Goal: Information Seeking & Learning: Learn about a topic

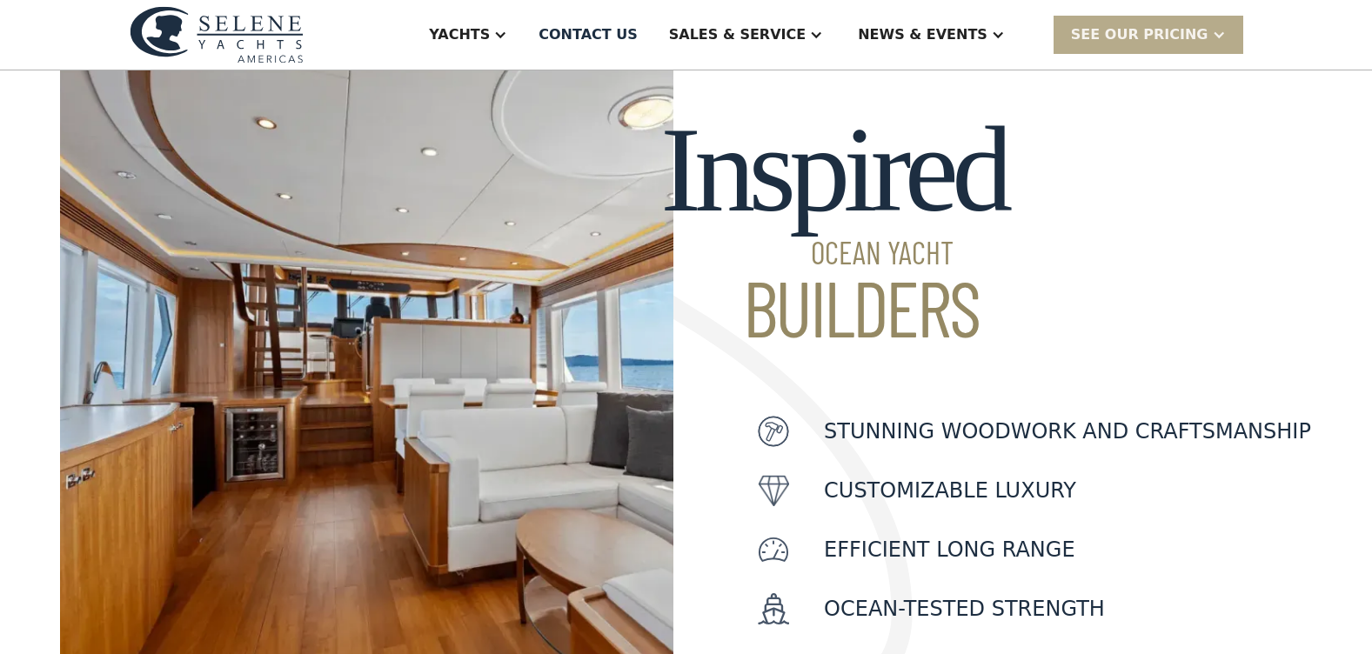
scroll to position [609, 0]
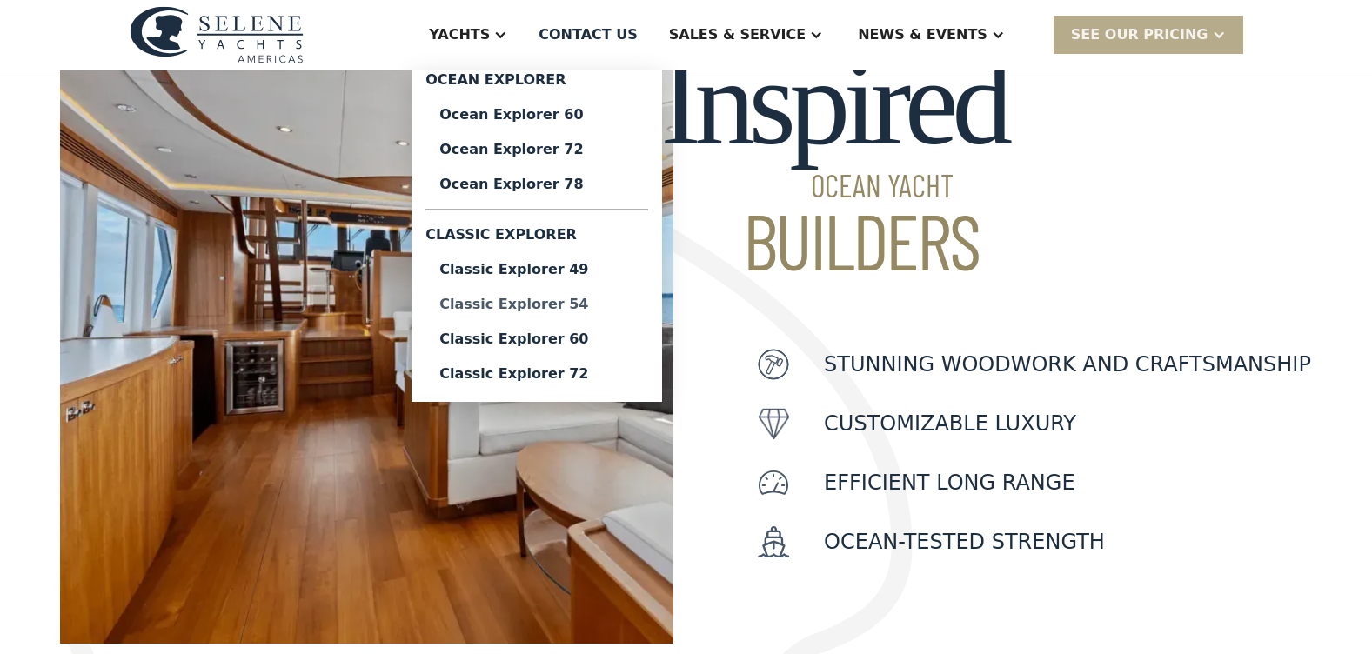
click at [611, 305] on div "Classic Explorer 54" at bounding box center [536, 305] width 195 height 14
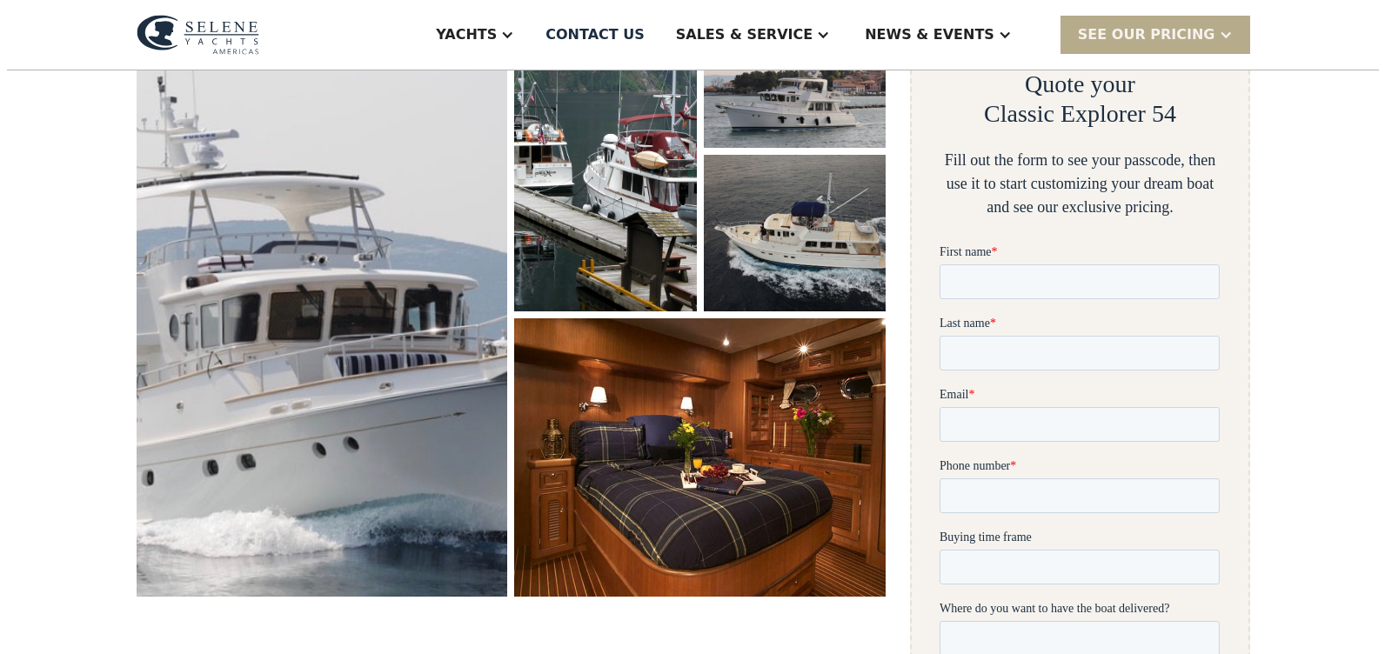
scroll to position [348, 0]
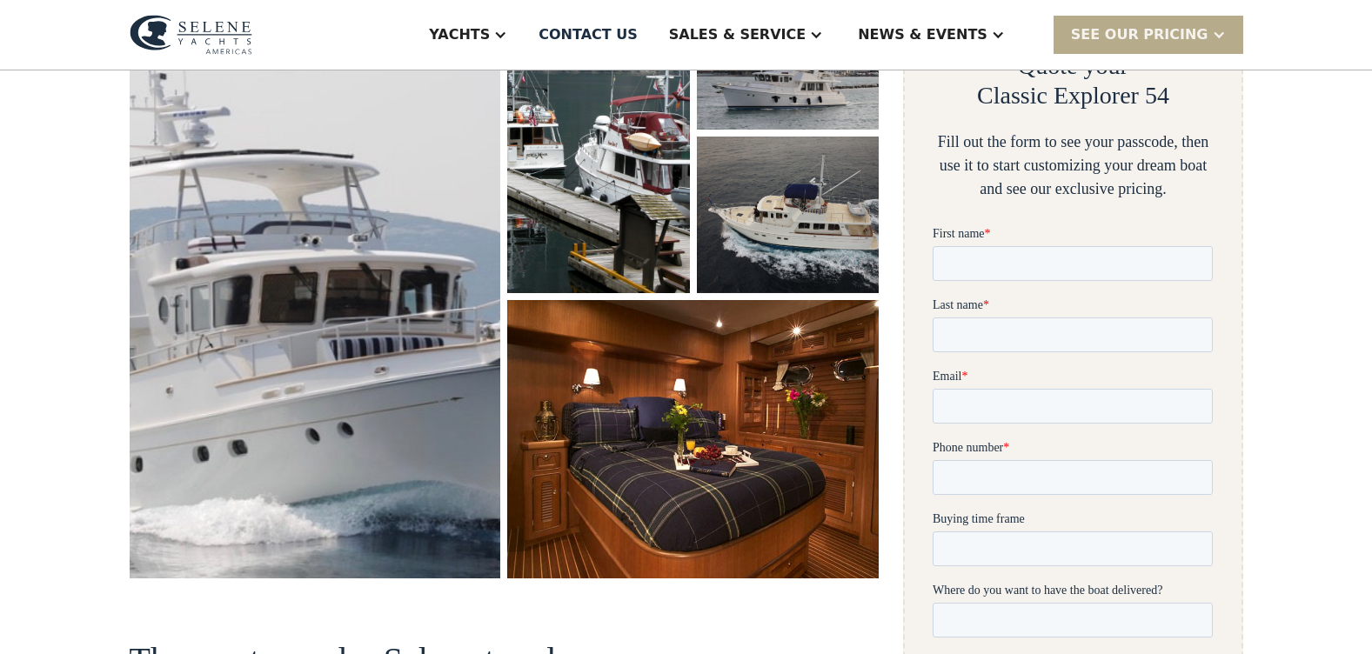
click at [412, 298] on img "open lightbox" at bounding box center [314, 275] width 381 height 621
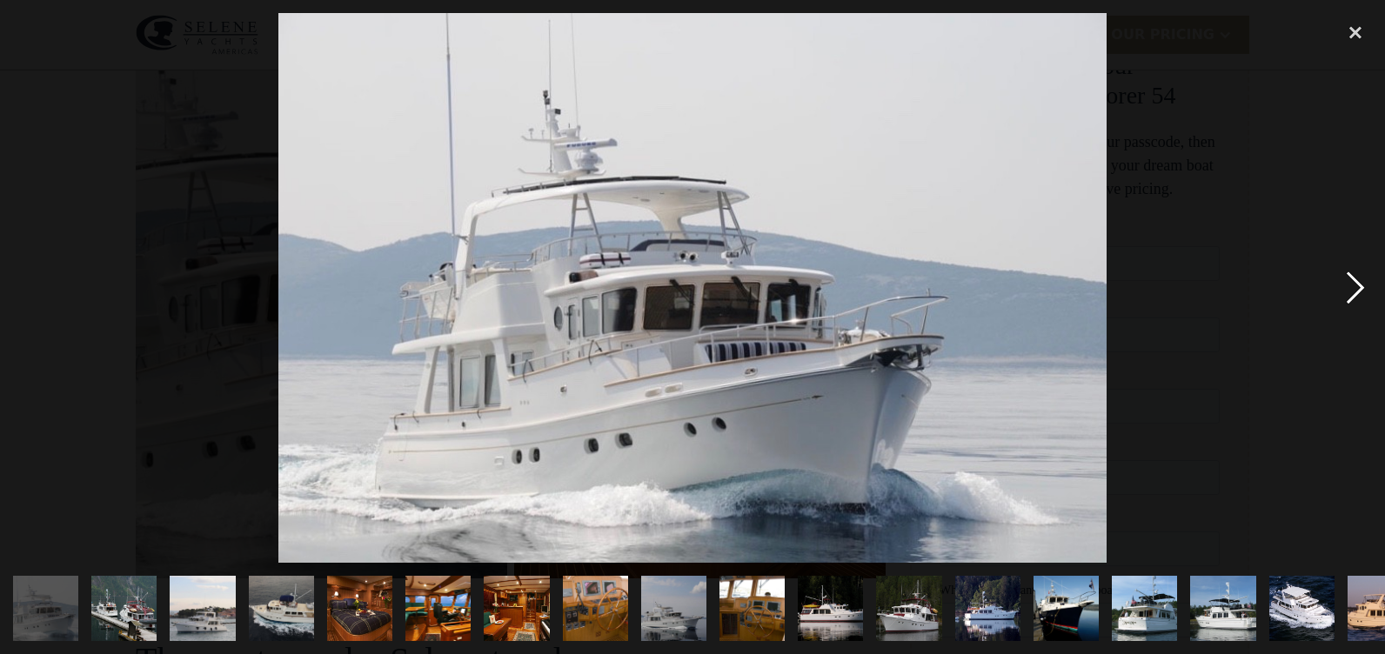
click at [1356, 287] on div "next image" at bounding box center [1355, 288] width 59 height 550
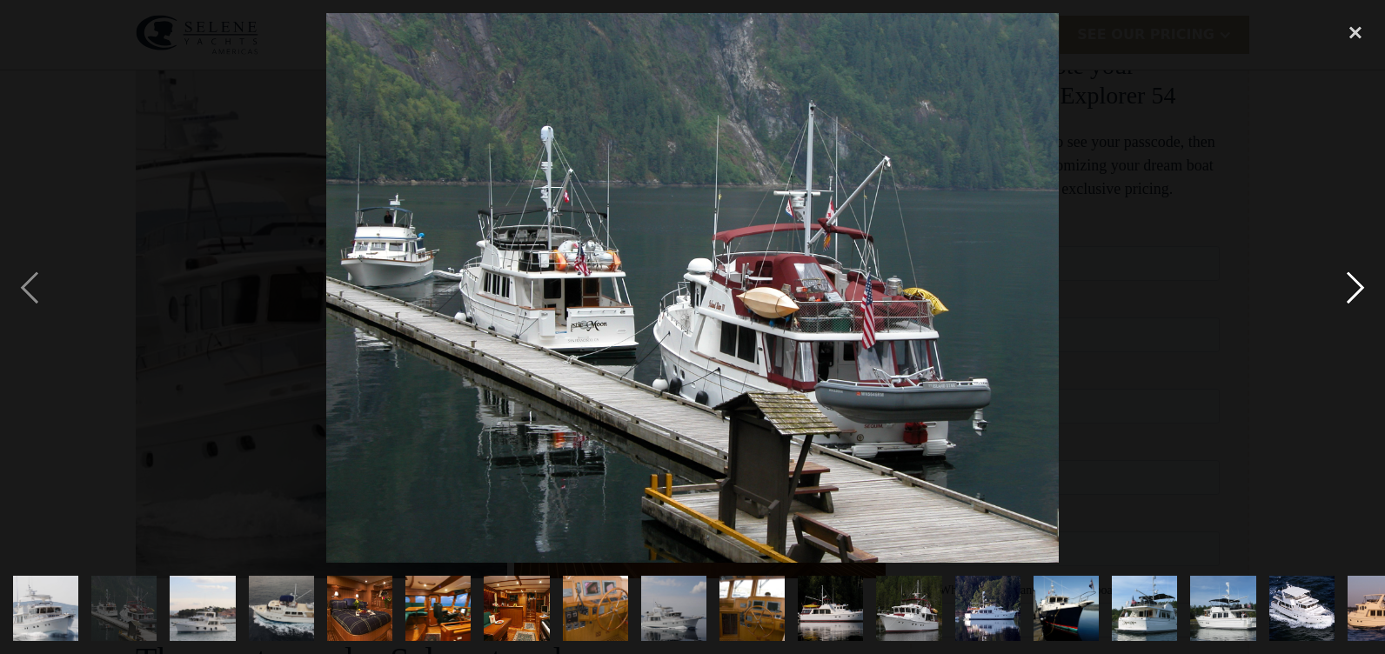
click at [1356, 285] on div "next image" at bounding box center [1355, 288] width 59 height 550
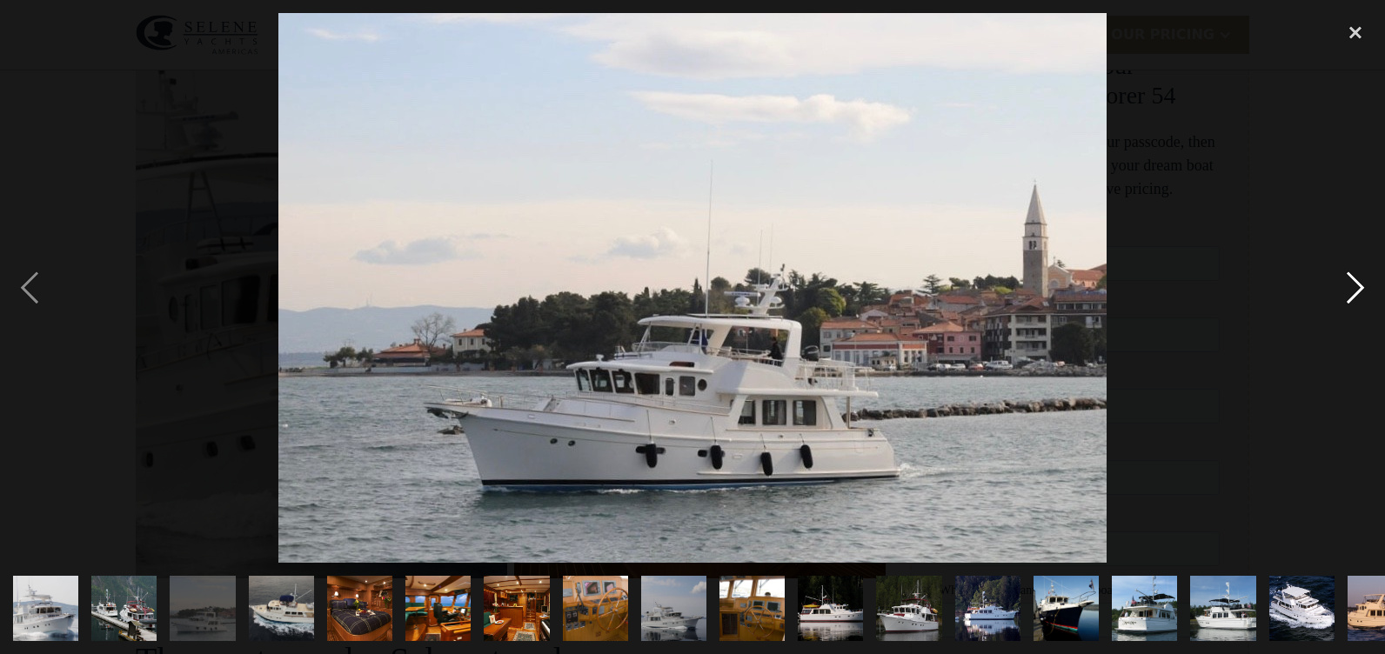
click at [1356, 285] on div "next image" at bounding box center [1355, 288] width 59 height 550
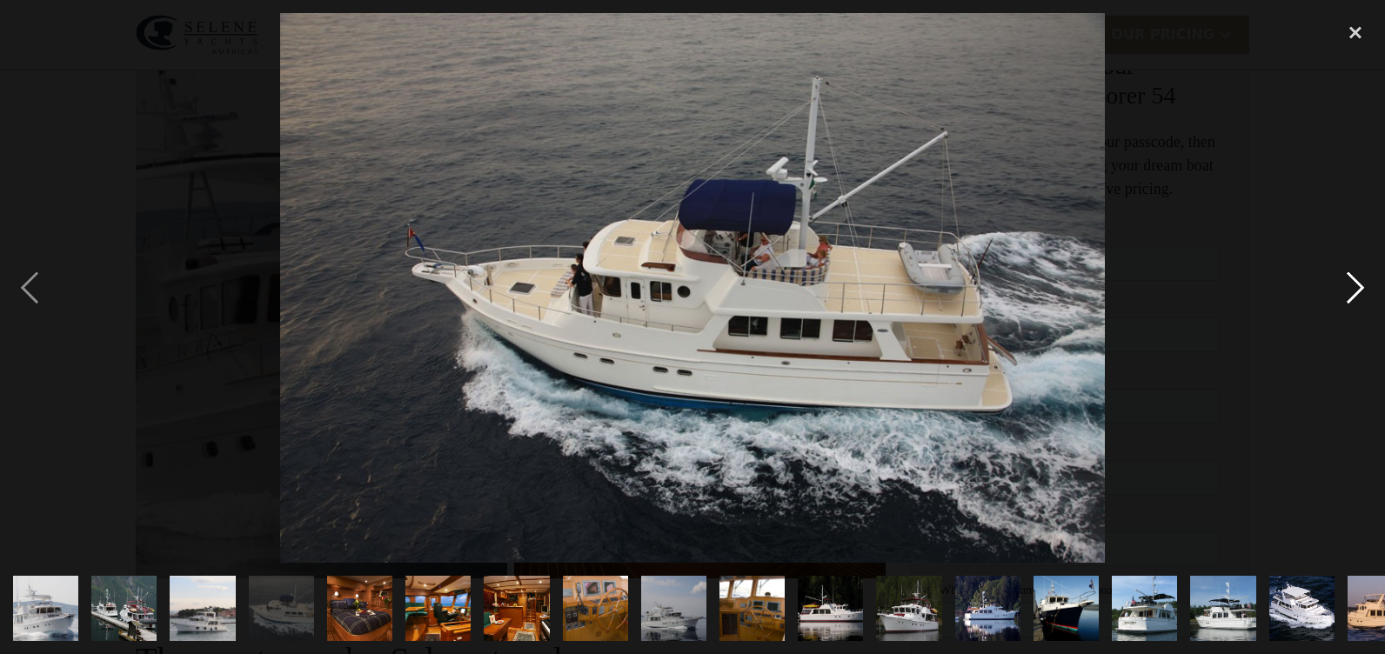
click at [1356, 285] on div "next image" at bounding box center [1355, 288] width 59 height 550
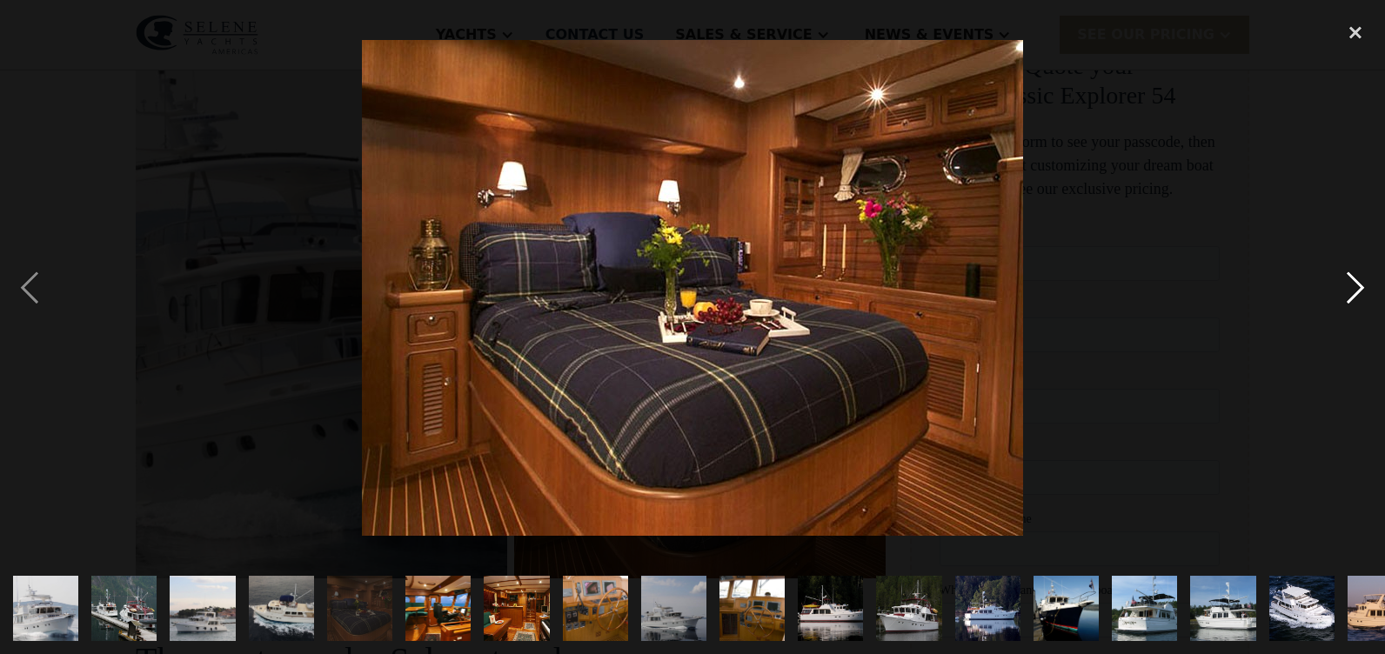
click at [1356, 284] on div "next image" at bounding box center [1355, 288] width 59 height 550
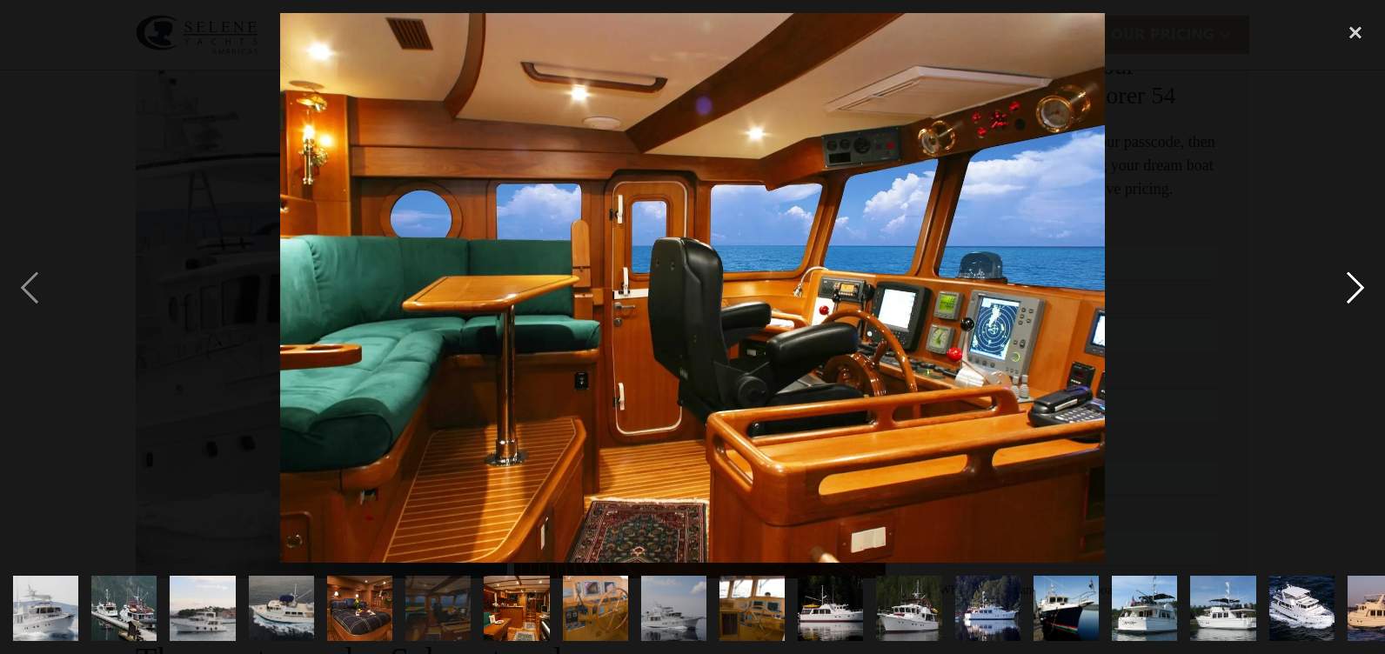
click at [1356, 284] on div "next image" at bounding box center [1355, 288] width 59 height 550
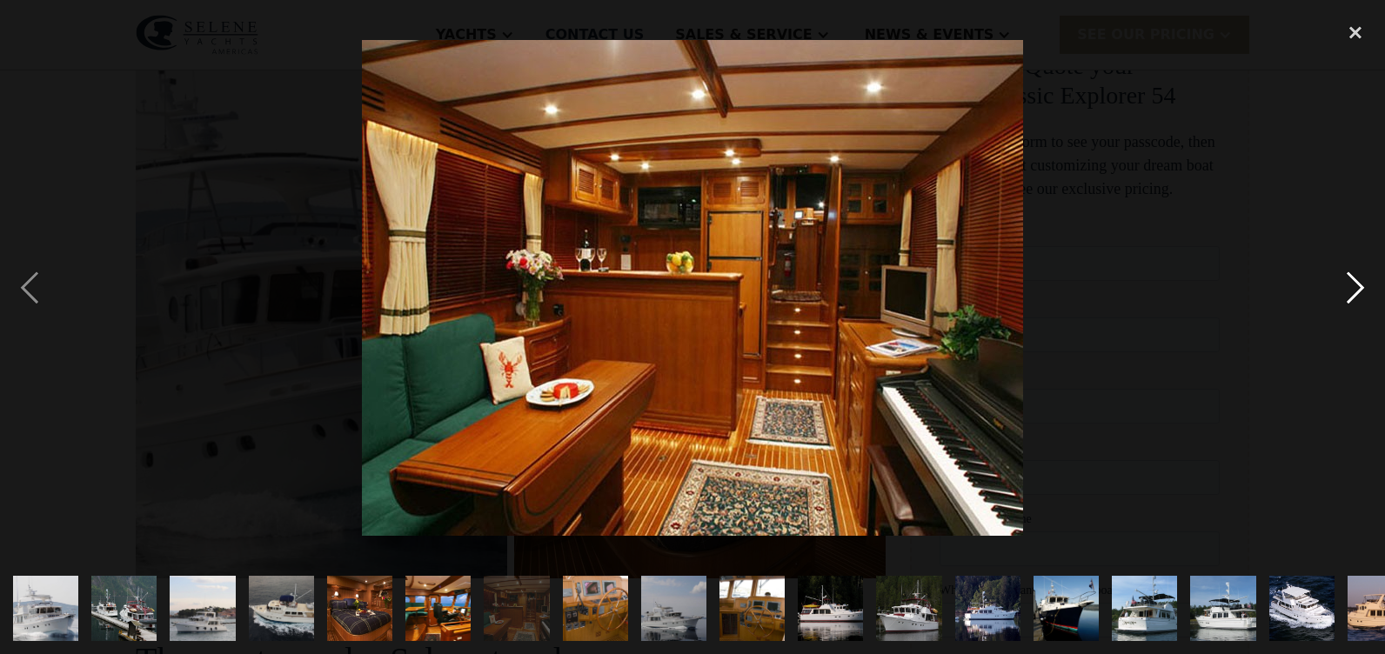
click at [1356, 284] on div "next image" at bounding box center [1355, 288] width 59 height 550
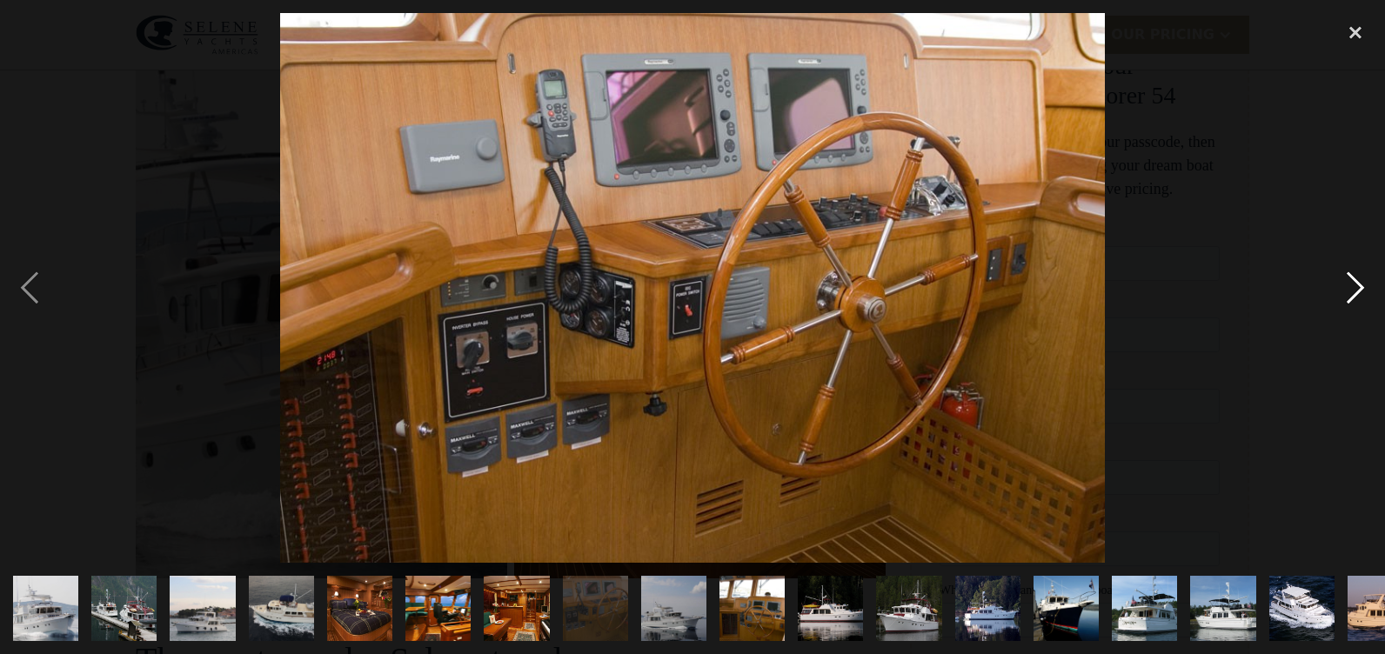
click at [1356, 284] on div "next image" at bounding box center [1355, 288] width 59 height 550
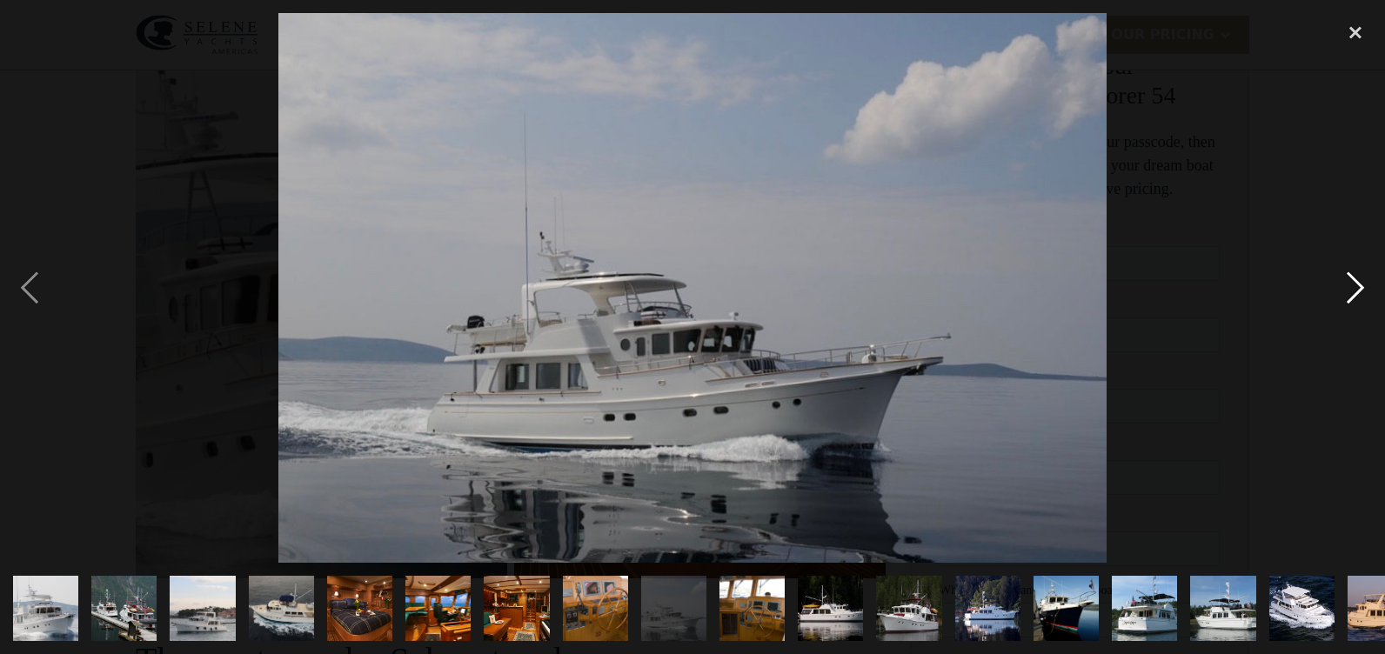
click at [1356, 284] on div "next image" at bounding box center [1355, 288] width 59 height 550
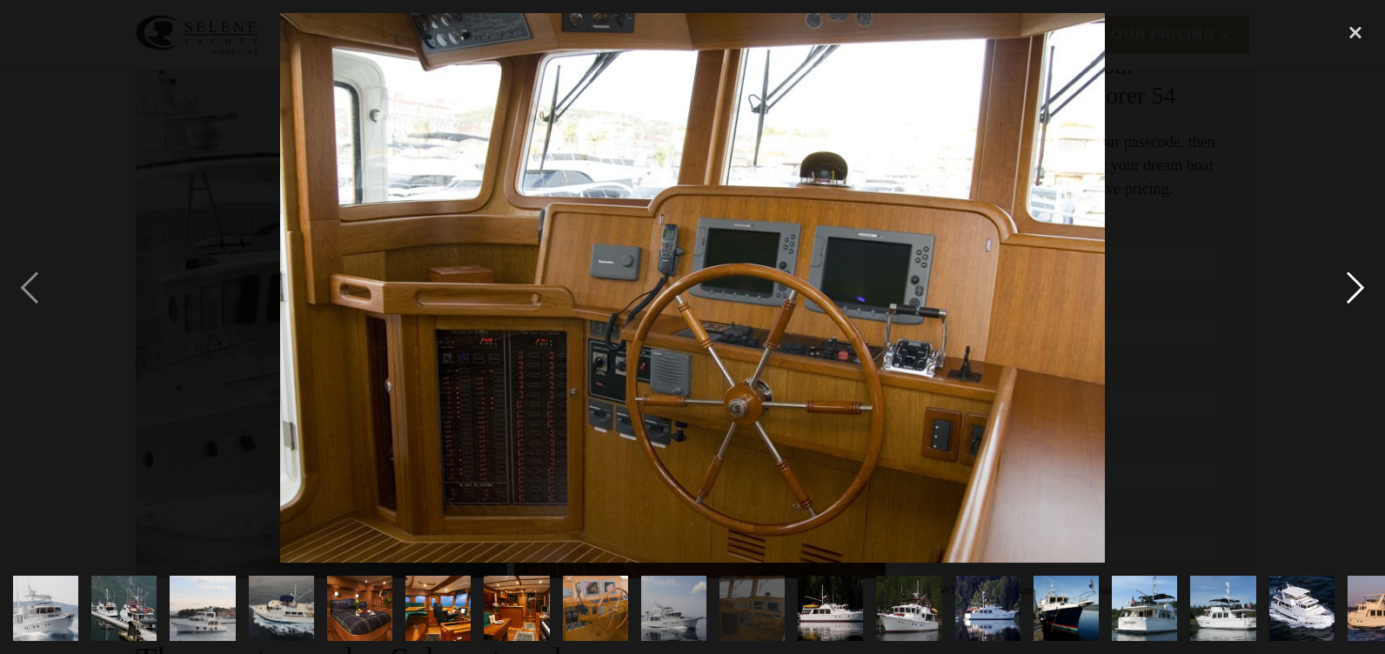
click at [1356, 284] on div "next image" at bounding box center [1355, 288] width 59 height 550
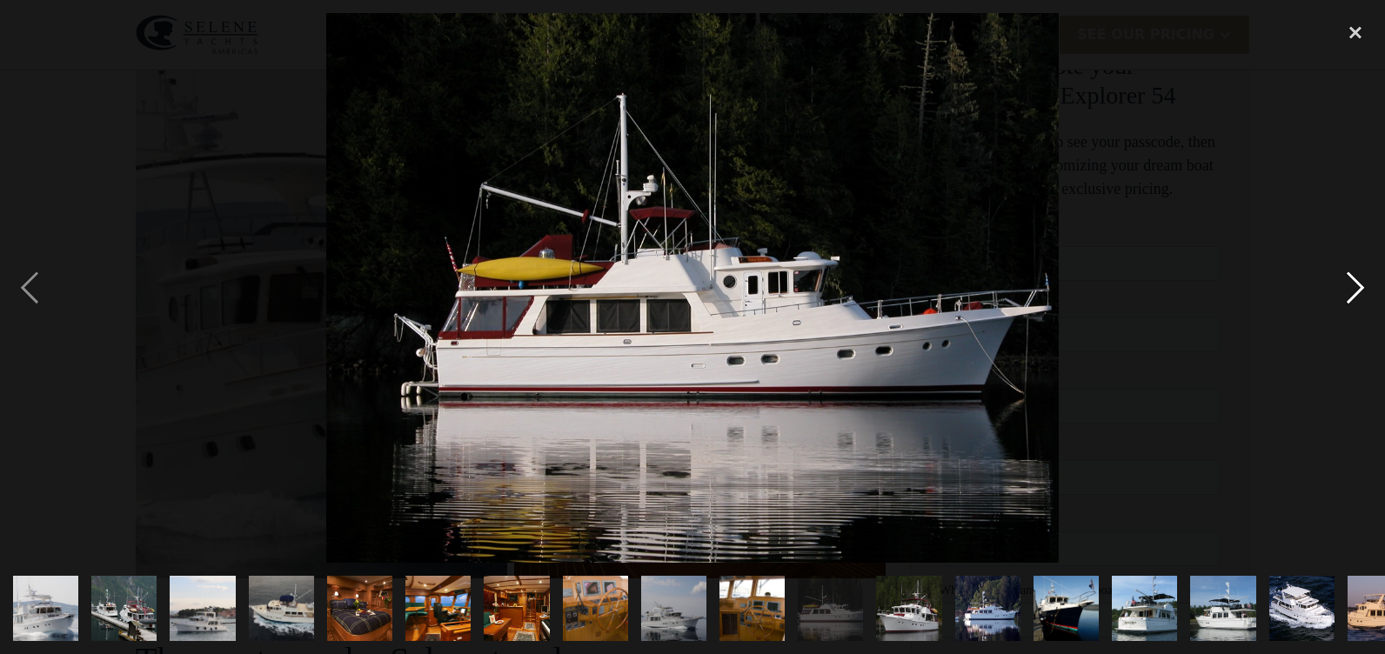
click at [1357, 280] on div "next image" at bounding box center [1355, 288] width 59 height 550
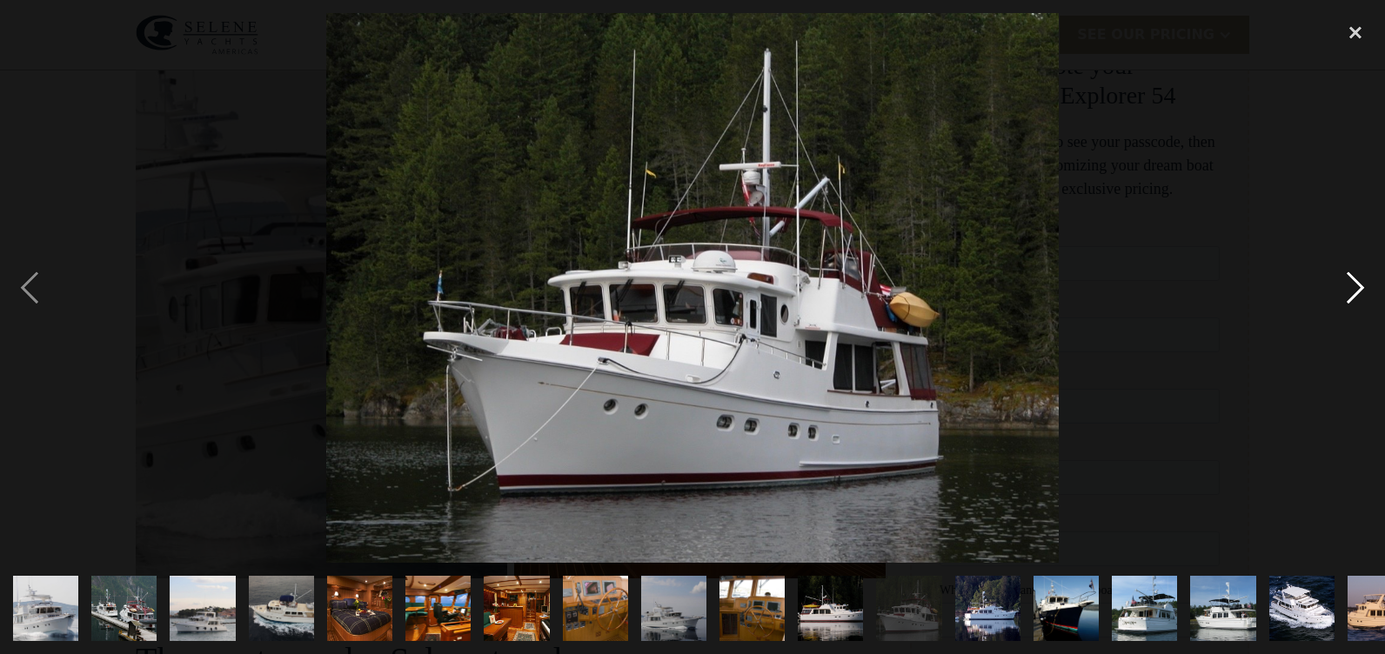
click at [1357, 280] on div "next image" at bounding box center [1355, 288] width 59 height 550
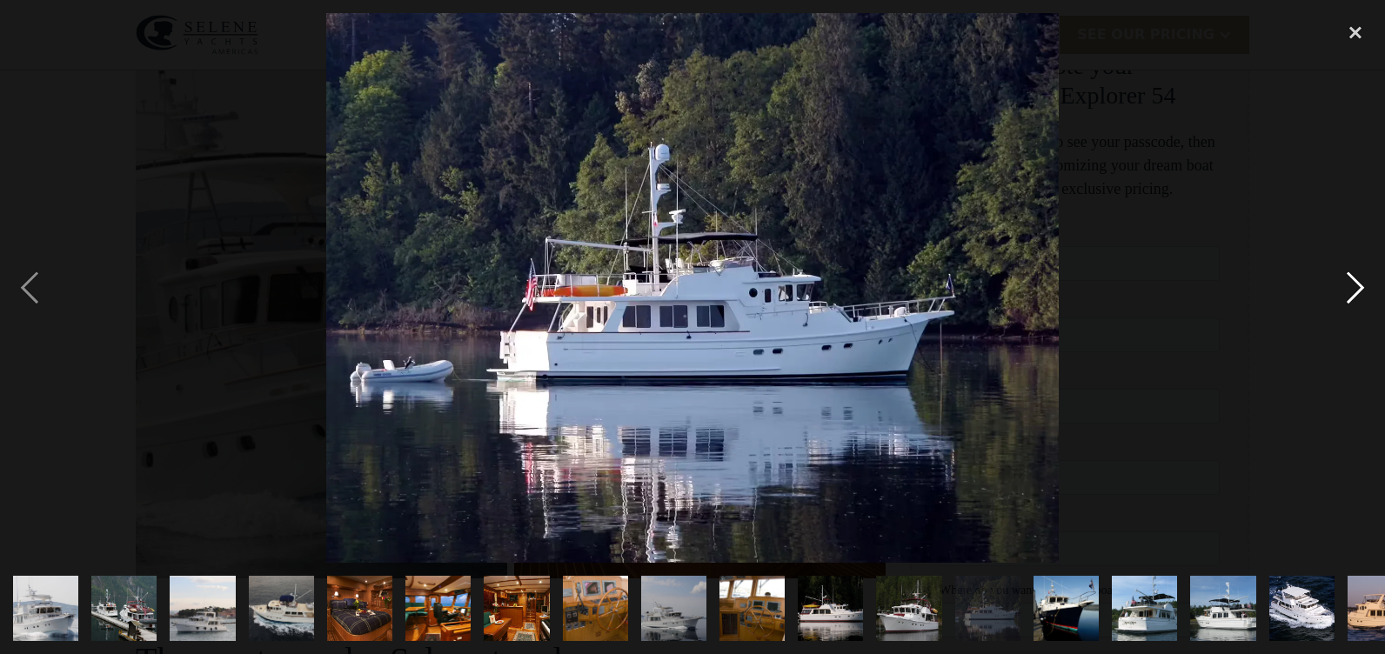
click at [1357, 280] on div "next image" at bounding box center [1355, 288] width 59 height 550
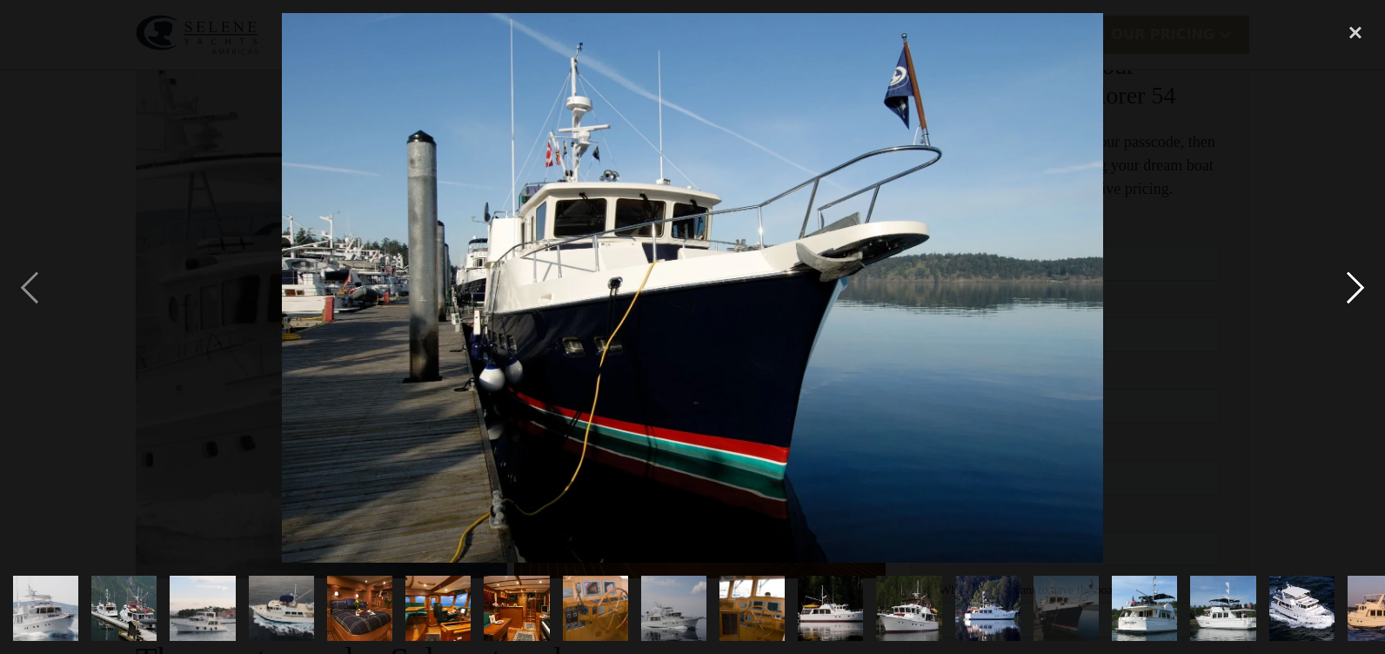
click at [1357, 280] on div "next image" at bounding box center [1355, 288] width 59 height 550
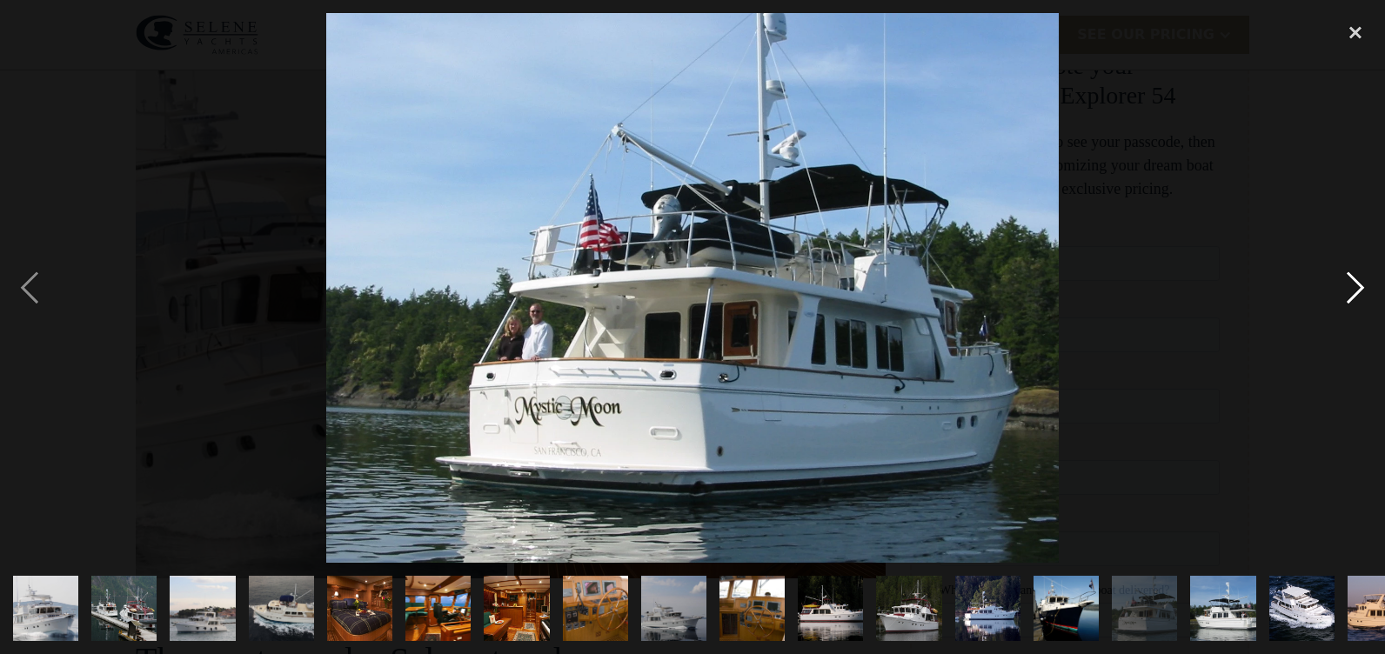
click at [1356, 280] on div "next image" at bounding box center [1355, 288] width 59 height 550
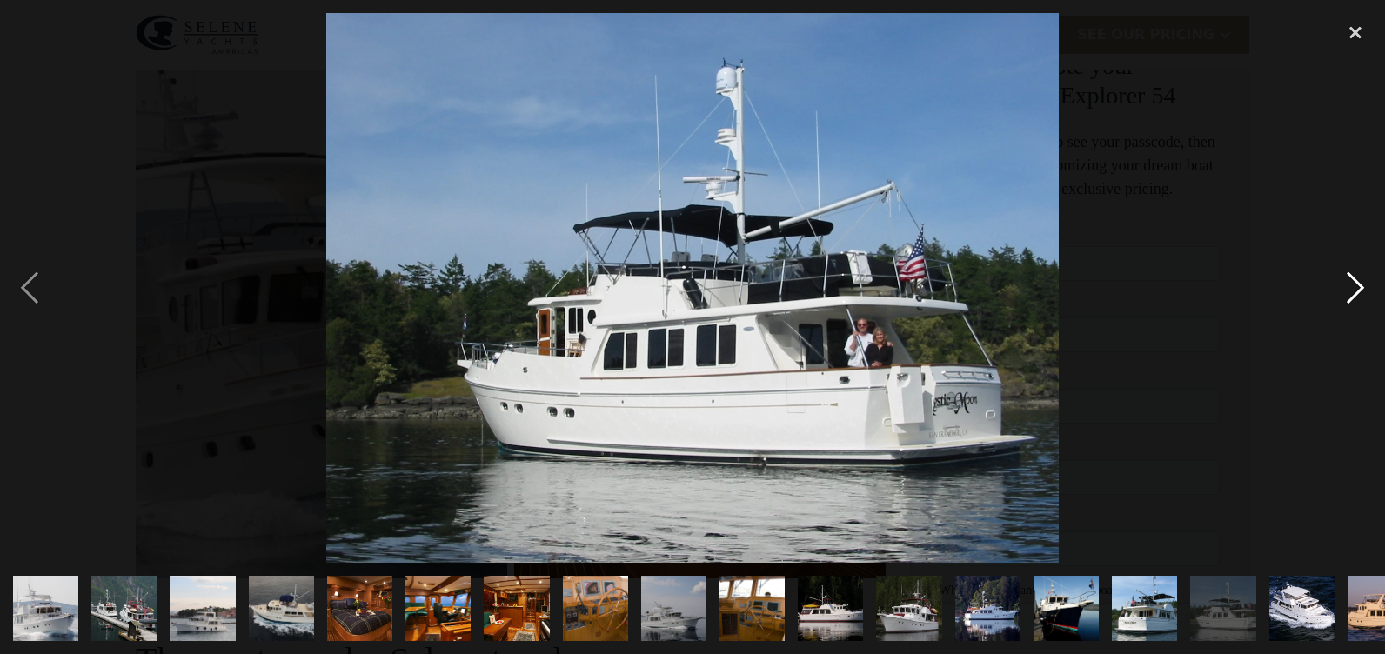
click at [1356, 280] on div "next image" at bounding box center [1355, 288] width 59 height 550
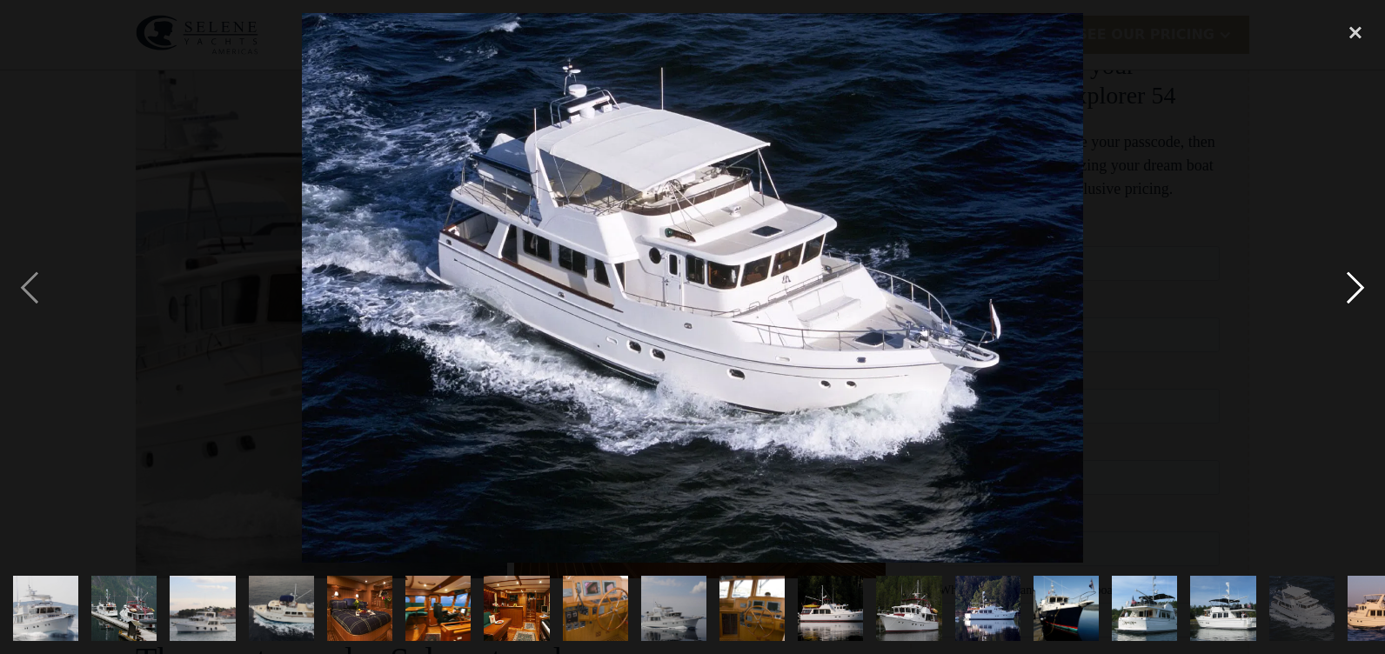
click at [1356, 280] on div "next image" at bounding box center [1355, 288] width 59 height 550
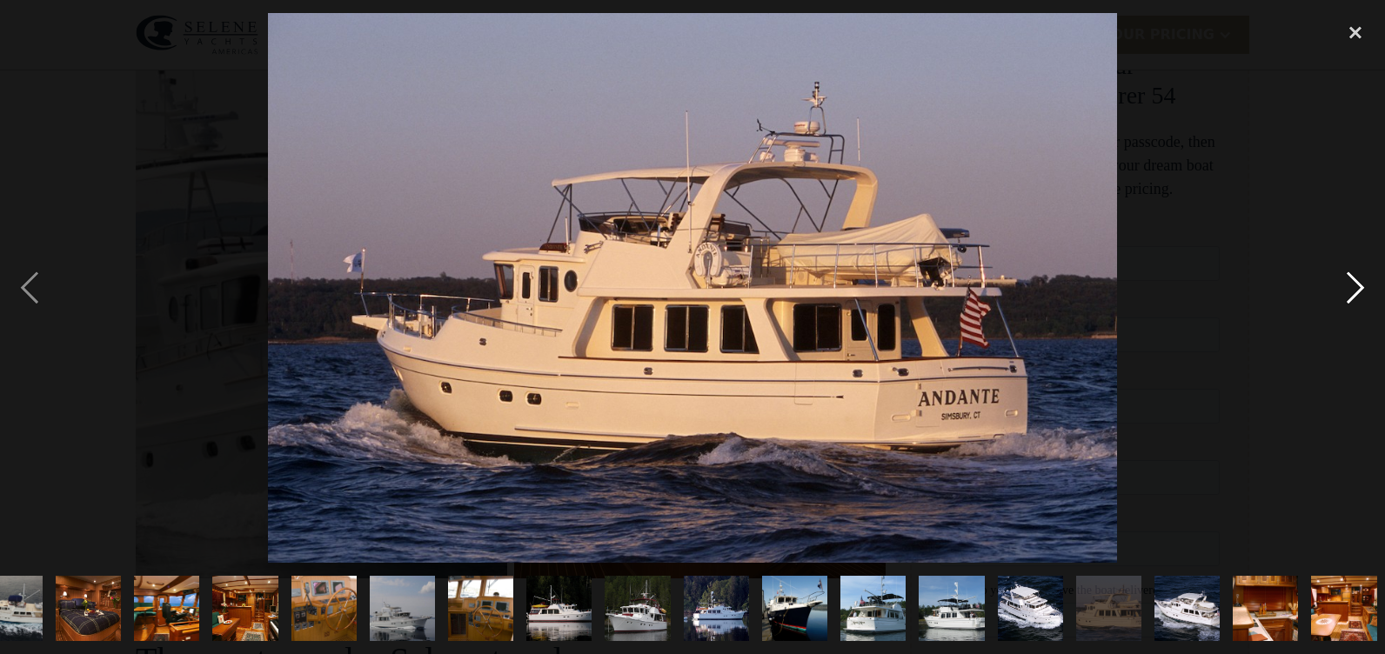
scroll to position [0, 277]
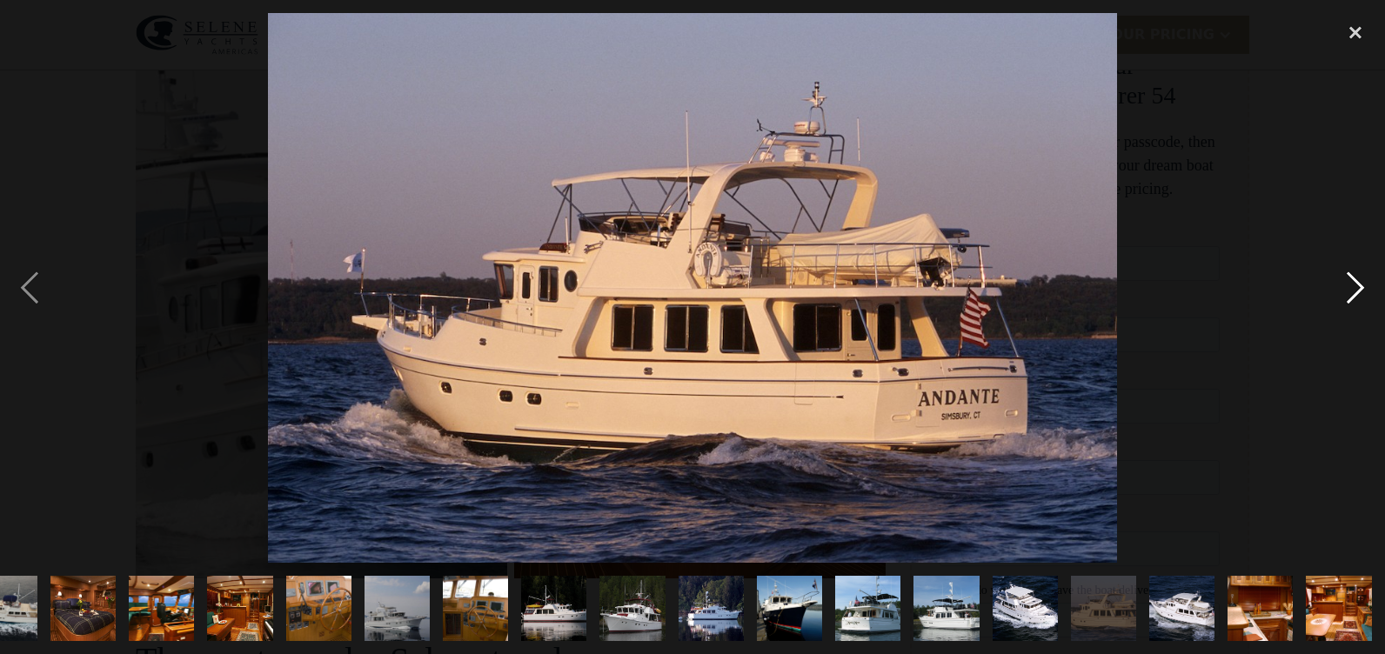
click at [1356, 280] on div "next image" at bounding box center [1355, 288] width 59 height 550
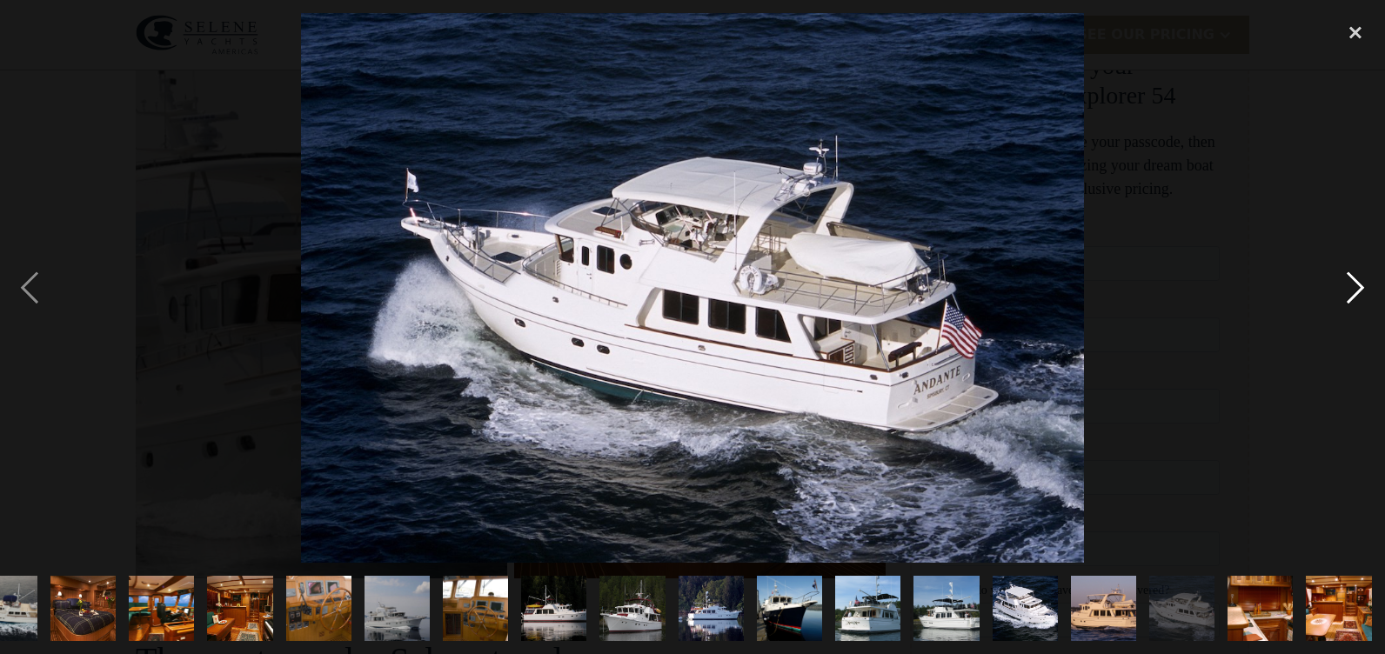
click at [1356, 280] on div "next image" at bounding box center [1355, 288] width 59 height 550
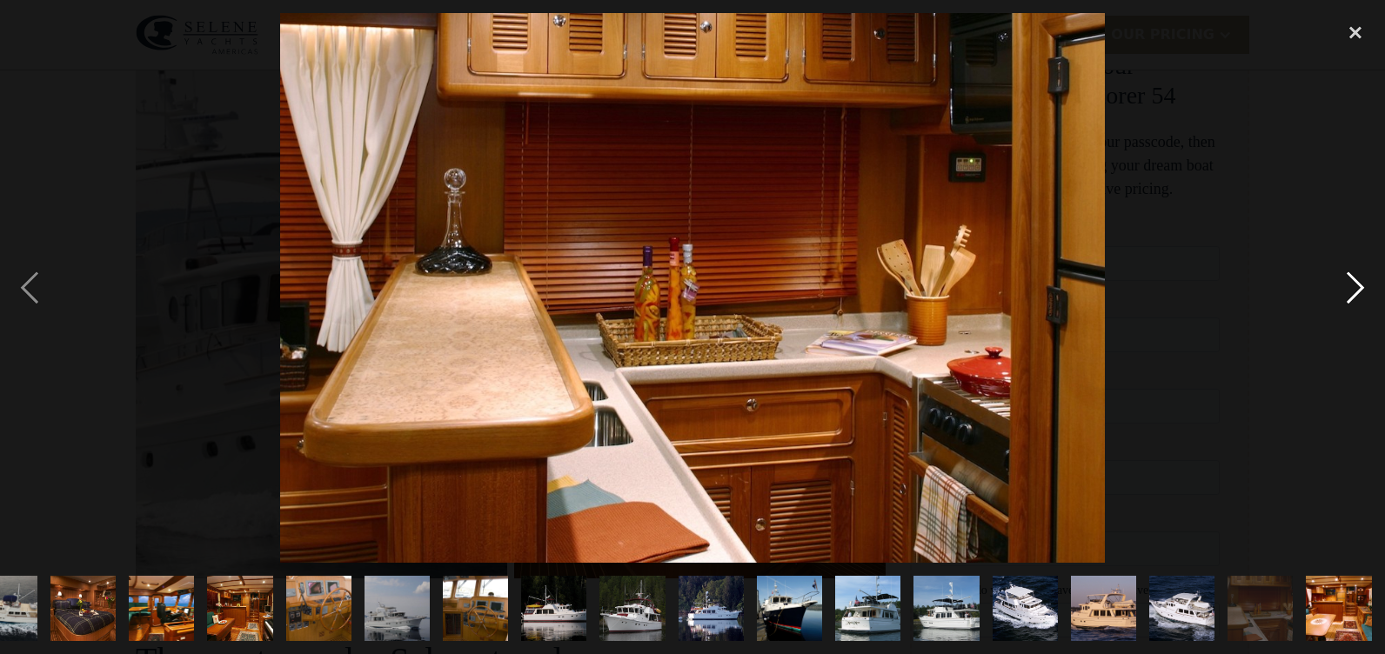
click at [1356, 280] on div "next image" at bounding box center [1355, 288] width 59 height 550
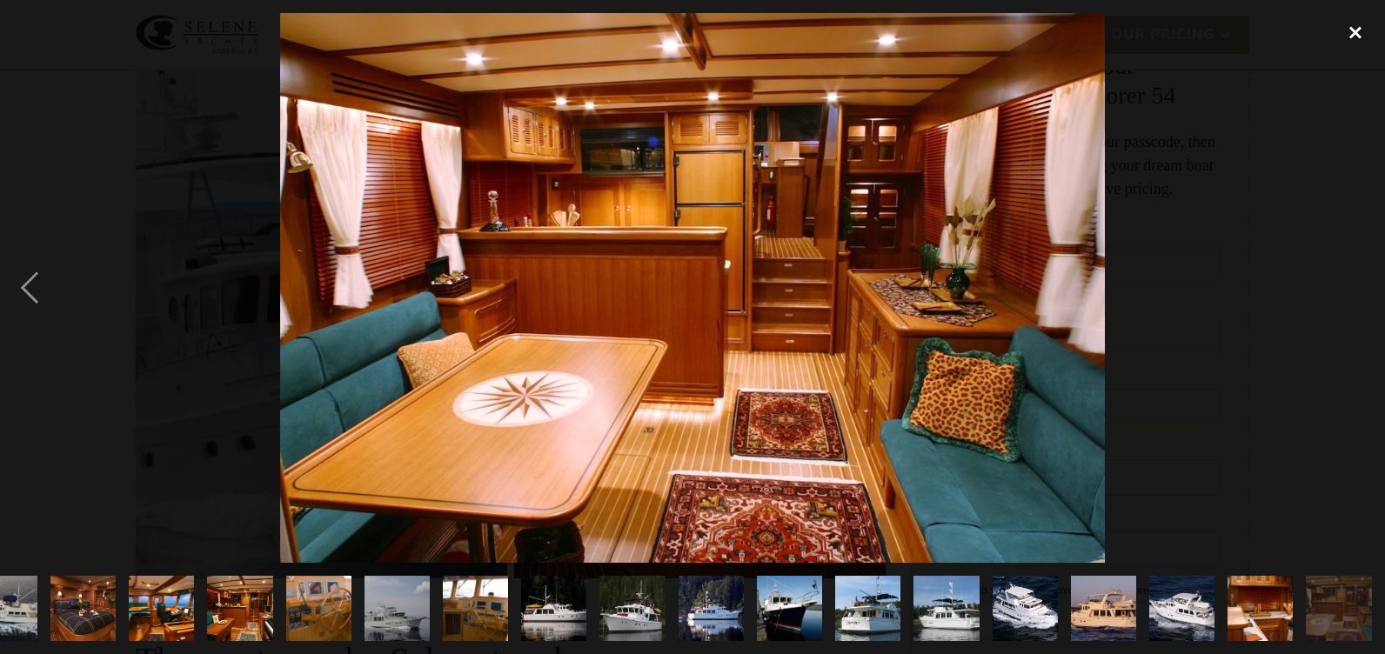
click at [1355, 30] on div "close lightbox" at bounding box center [1355, 32] width 59 height 38
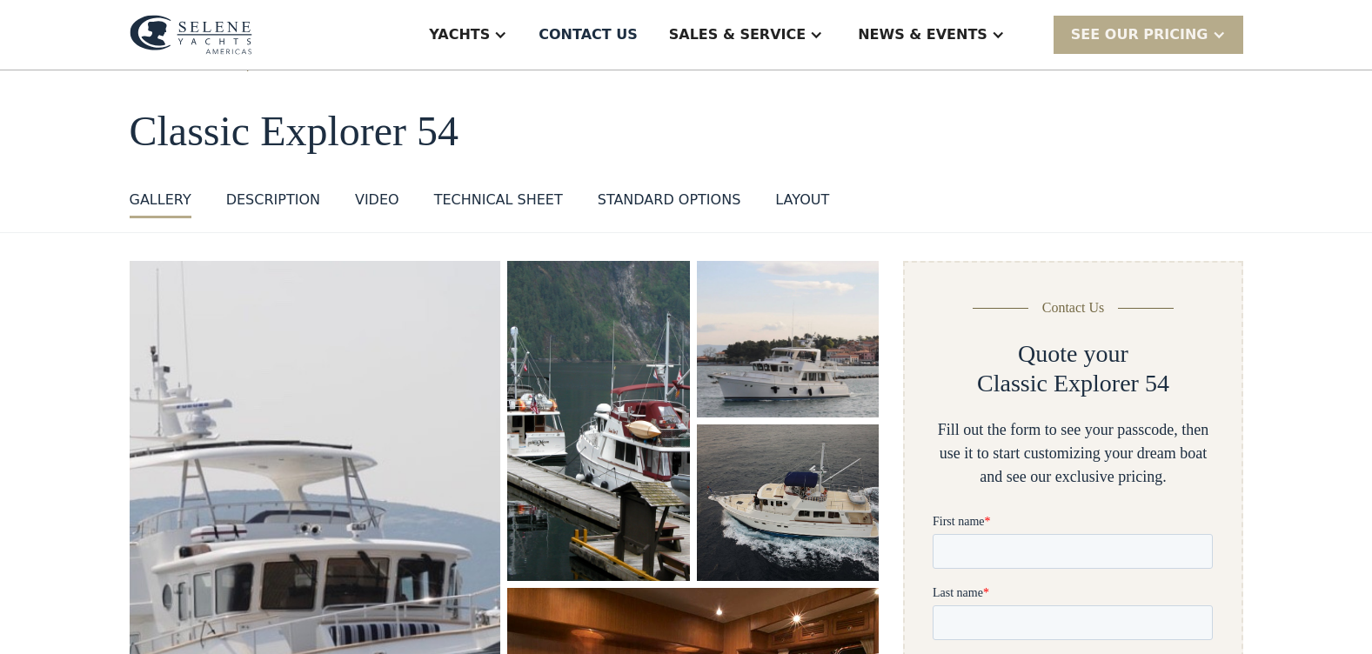
scroll to position [0, 0]
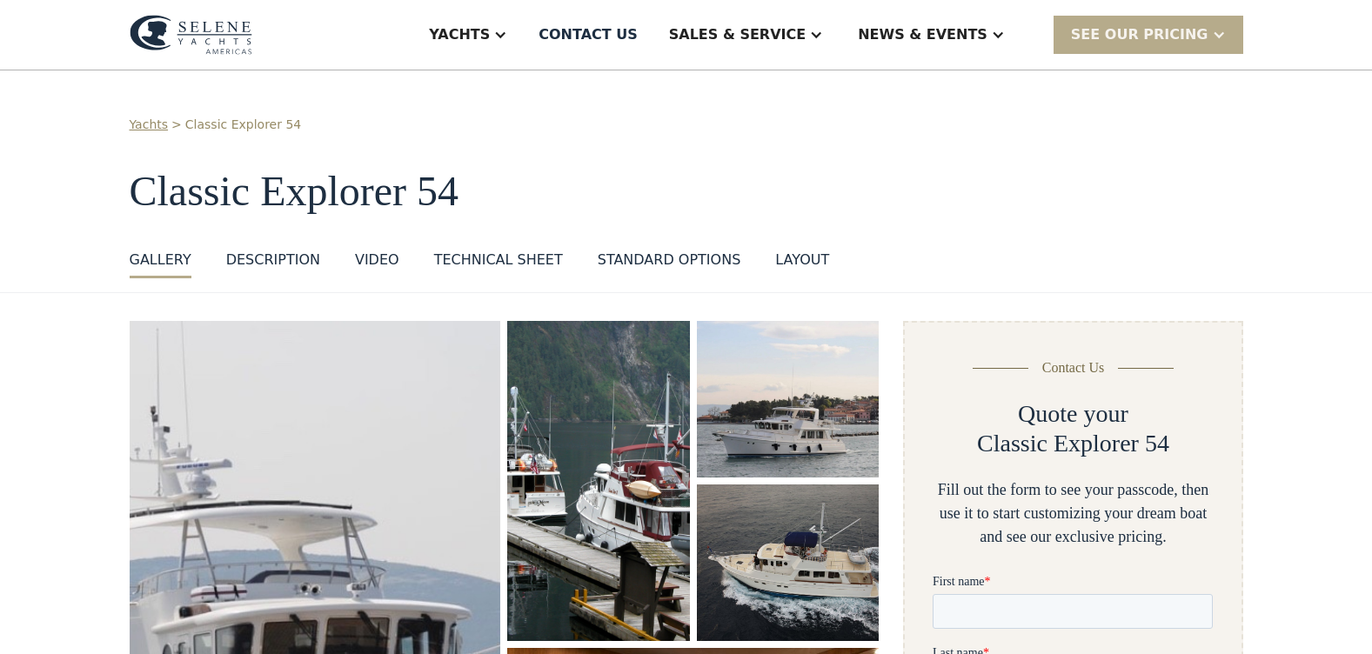
click at [664, 262] on div "standard options" at bounding box center [670, 260] width 144 height 21
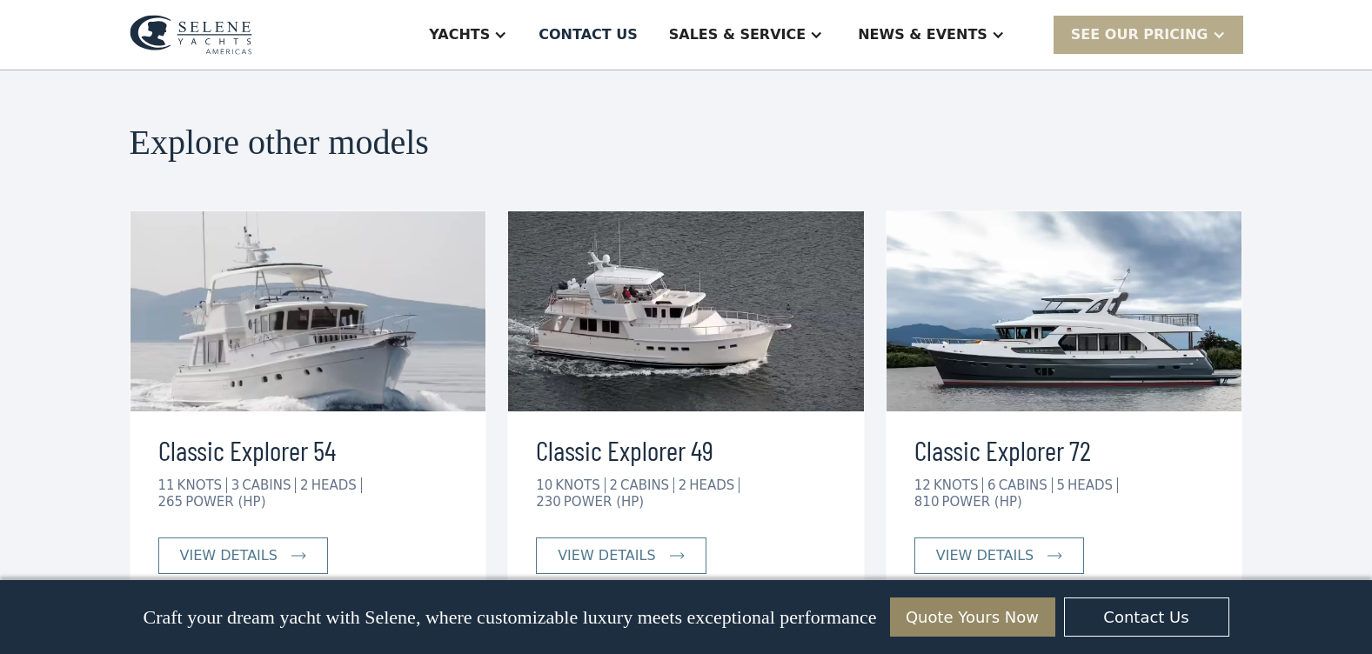
scroll to position [3689, 0]
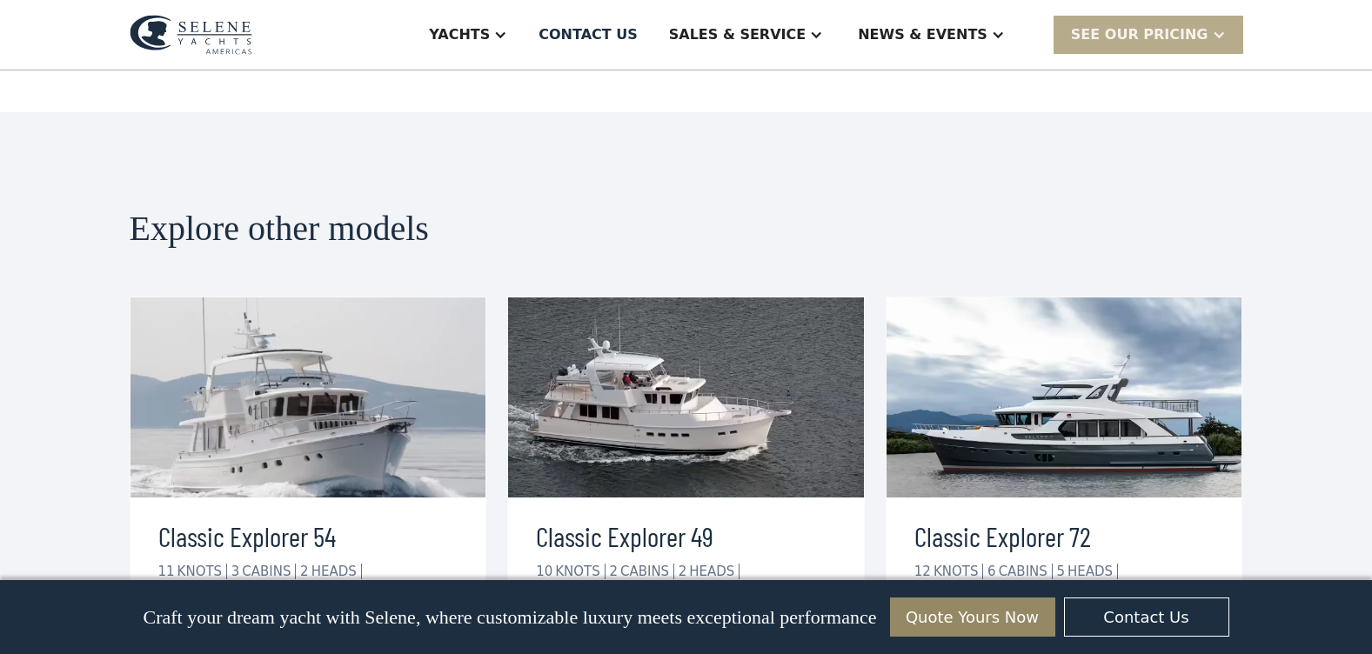
click at [229, 632] on div "view details" at bounding box center [228, 642] width 97 height 21
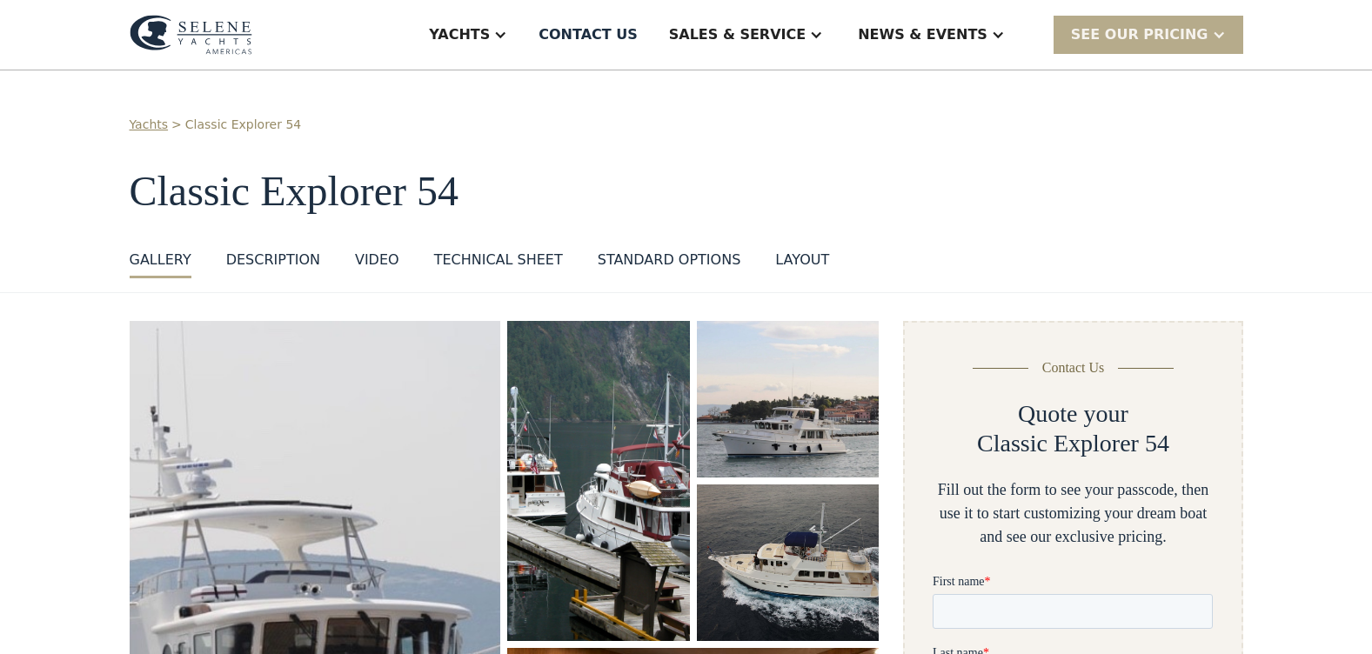
click at [494, 257] on div "Technical sheet" at bounding box center [498, 260] width 129 height 21
click at [271, 259] on div "DESCRIPTION" at bounding box center [273, 260] width 94 height 21
click at [775, 261] on div "layout" at bounding box center [802, 260] width 54 height 21
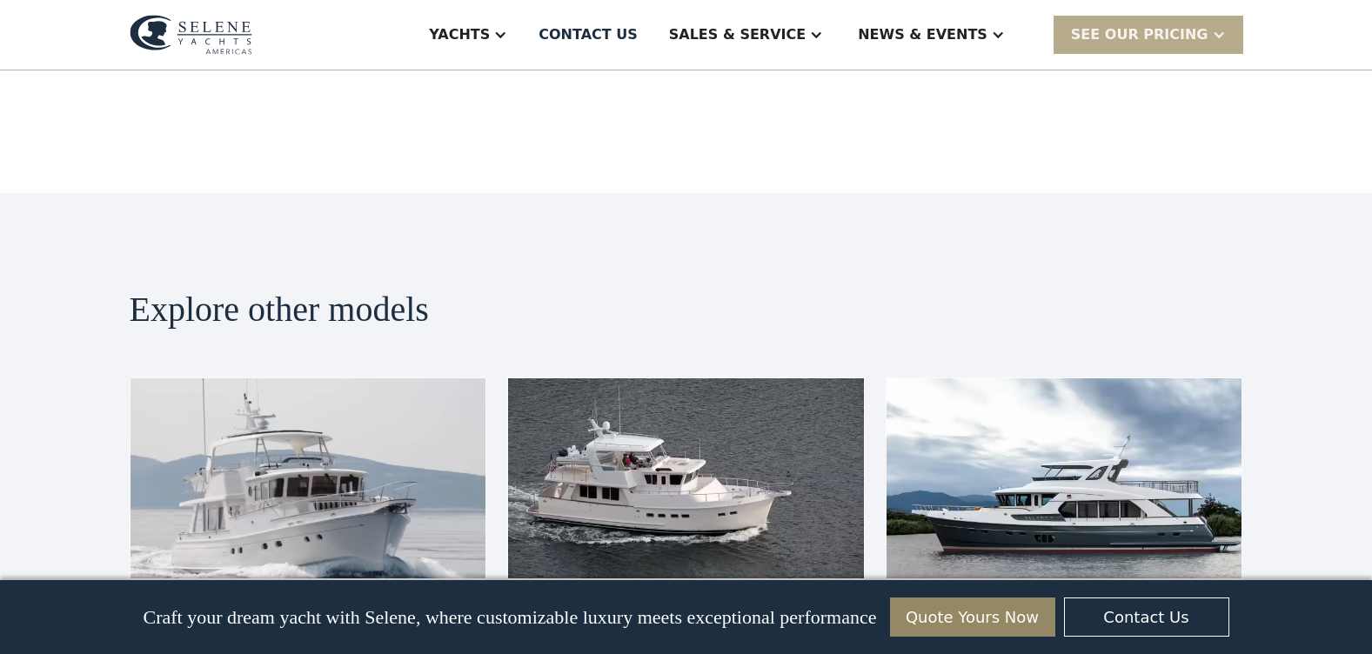
scroll to position [3606, 0]
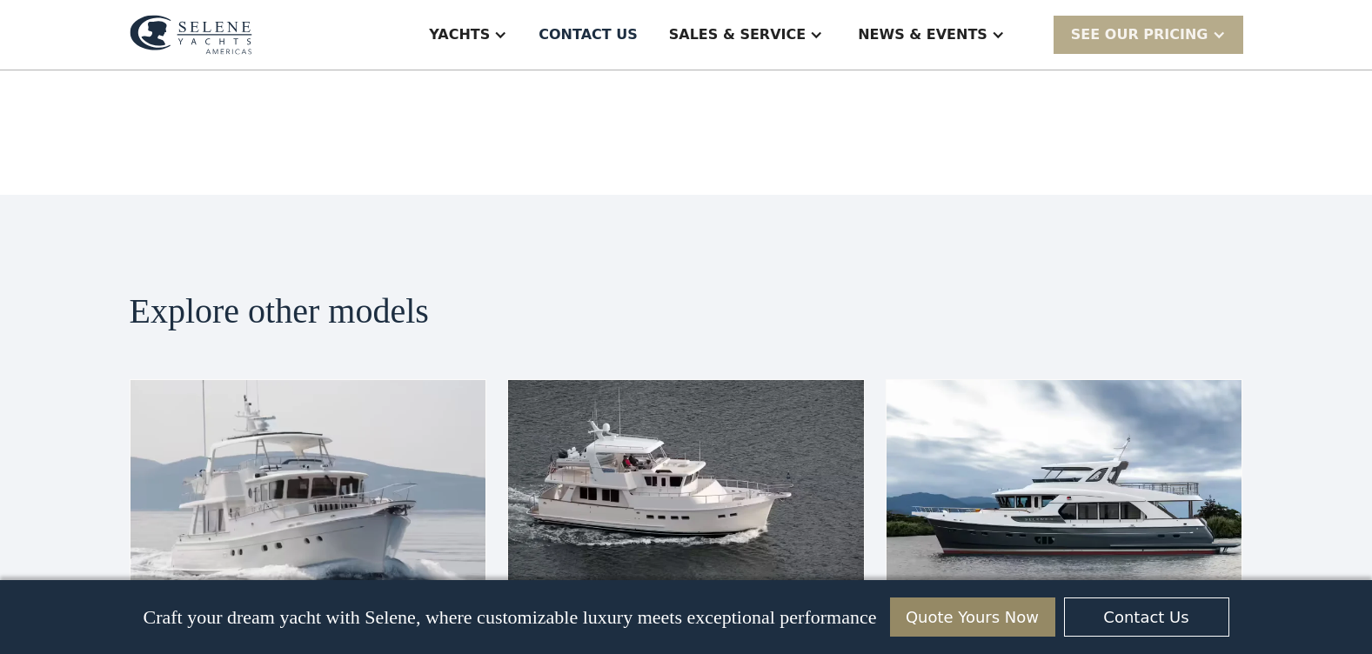
click at [1028, 387] on img at bounding box center [1065, 480] width 356 height 200
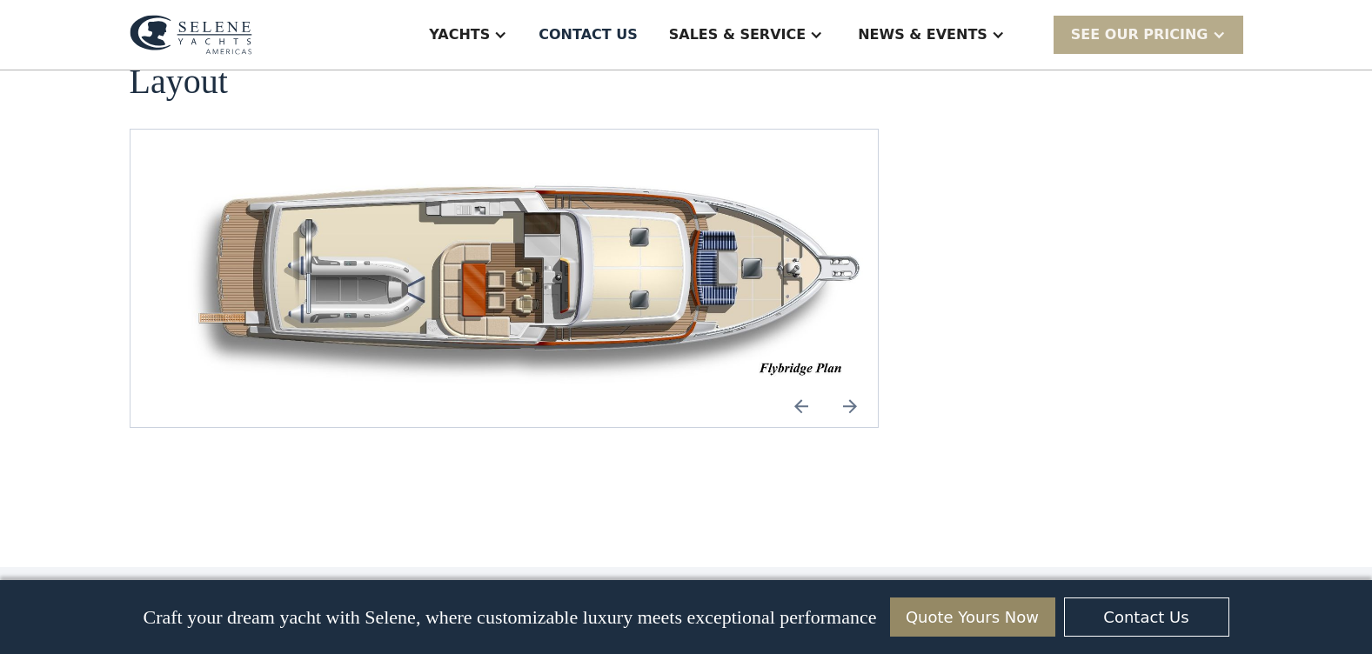
scroll to position [2349, 0]
